Goal: Task Accomplishment & Management: Manage account settings

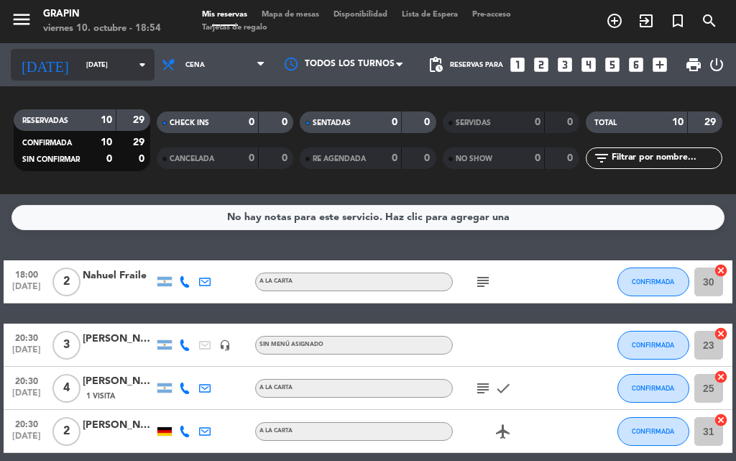
click at [134, 57] on icon "arrow_drop_down" at bounding box center [142, 64] width 17 height 17
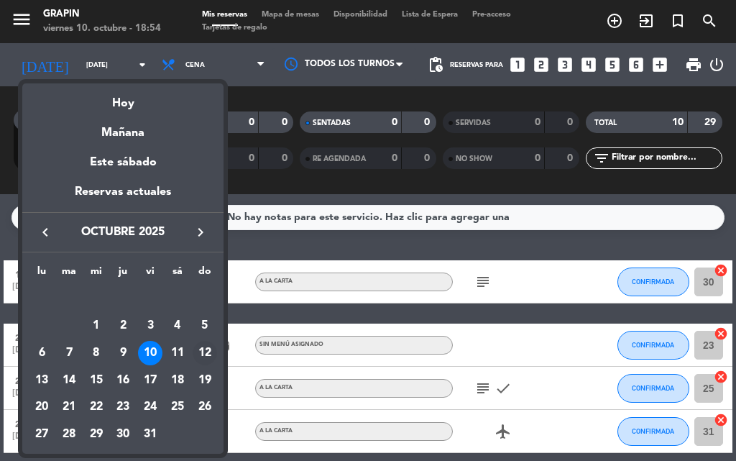
click at [206, 348] on div "12" at bounding box center [205, 353] width 24 height 24
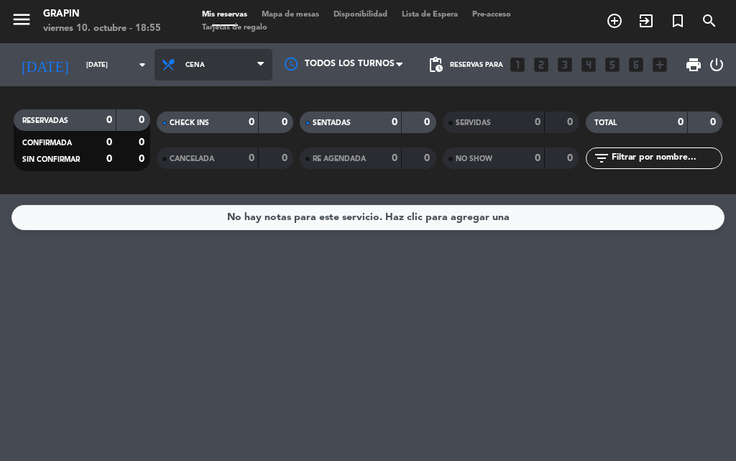
click at [155, 67] on span "Cena" at bounding box center [214, 65] width 118 height 32
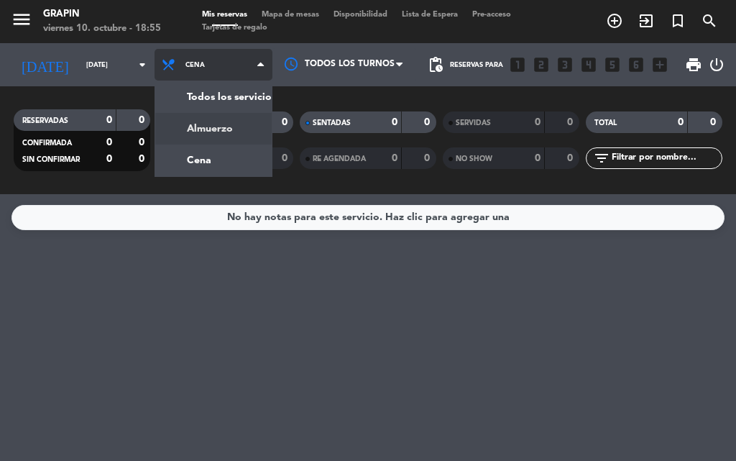
click at [201, 126] on div "menu [PERSON_NAME] [DATE] 10. octubre - 18:55 Mis reservas Mapa de mesas Dispon…" at bounding box center [368, 97] width 736 height 194
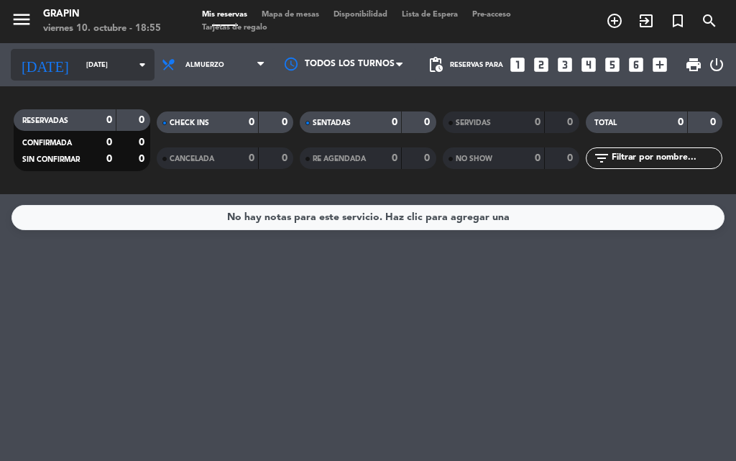
click at [116, 72] on input "[DATE]" at bounding box center [126, 65] width 94 height 22
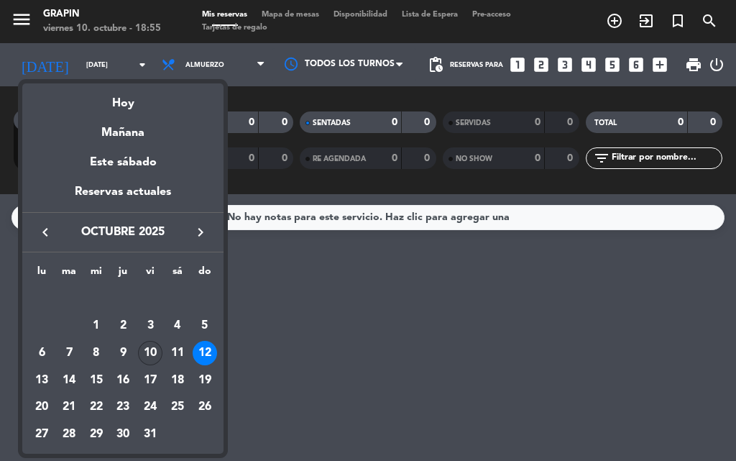
click at [157, 344] on div "10" at bounding box center [150, 353] width 24 height 24
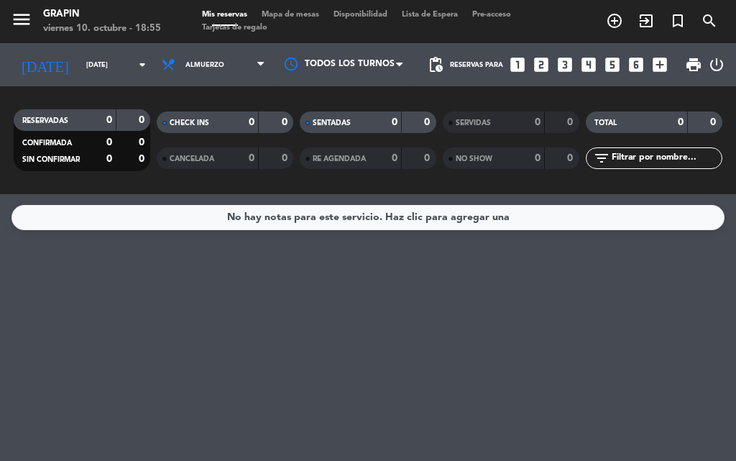
type input "[DATE]"
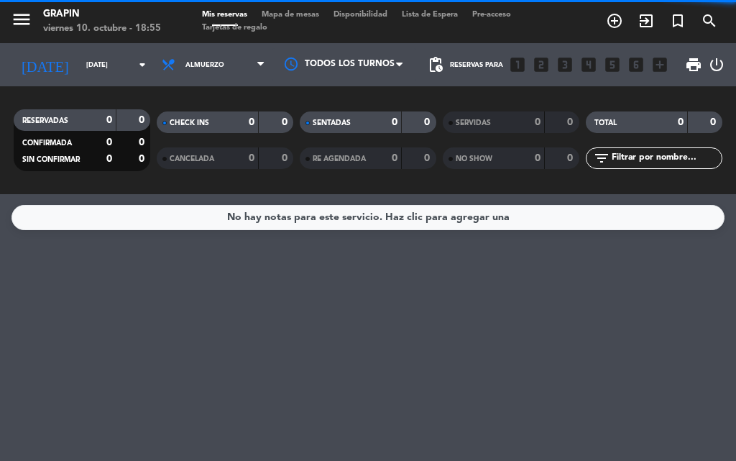
click at [187, 57] on span "Almuerzo" at bounding box center [214, 65] width 118 height 32
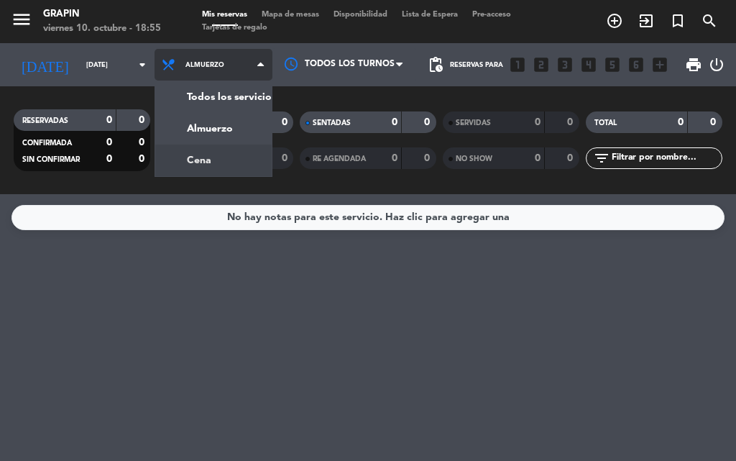
click at [194, 160] on div "menu [PERSON_NAME] [DATE] 10. octubre - 18:55 Mis reservas Mapa de mesas Dispon…" at bounding box center [368, 97] width 736 height 194
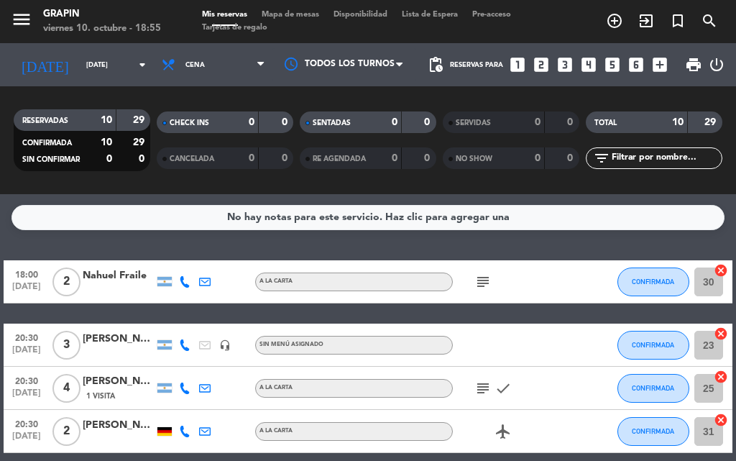
click at [224, 247] on div "No hay notas para este servicio. Haz clic para agregar una 18:00 [DATE] 2 [PERS…" at bounding box center [368, 327] width 736 height 267
